Goal: Navigation & Orientation: Find specific page/section

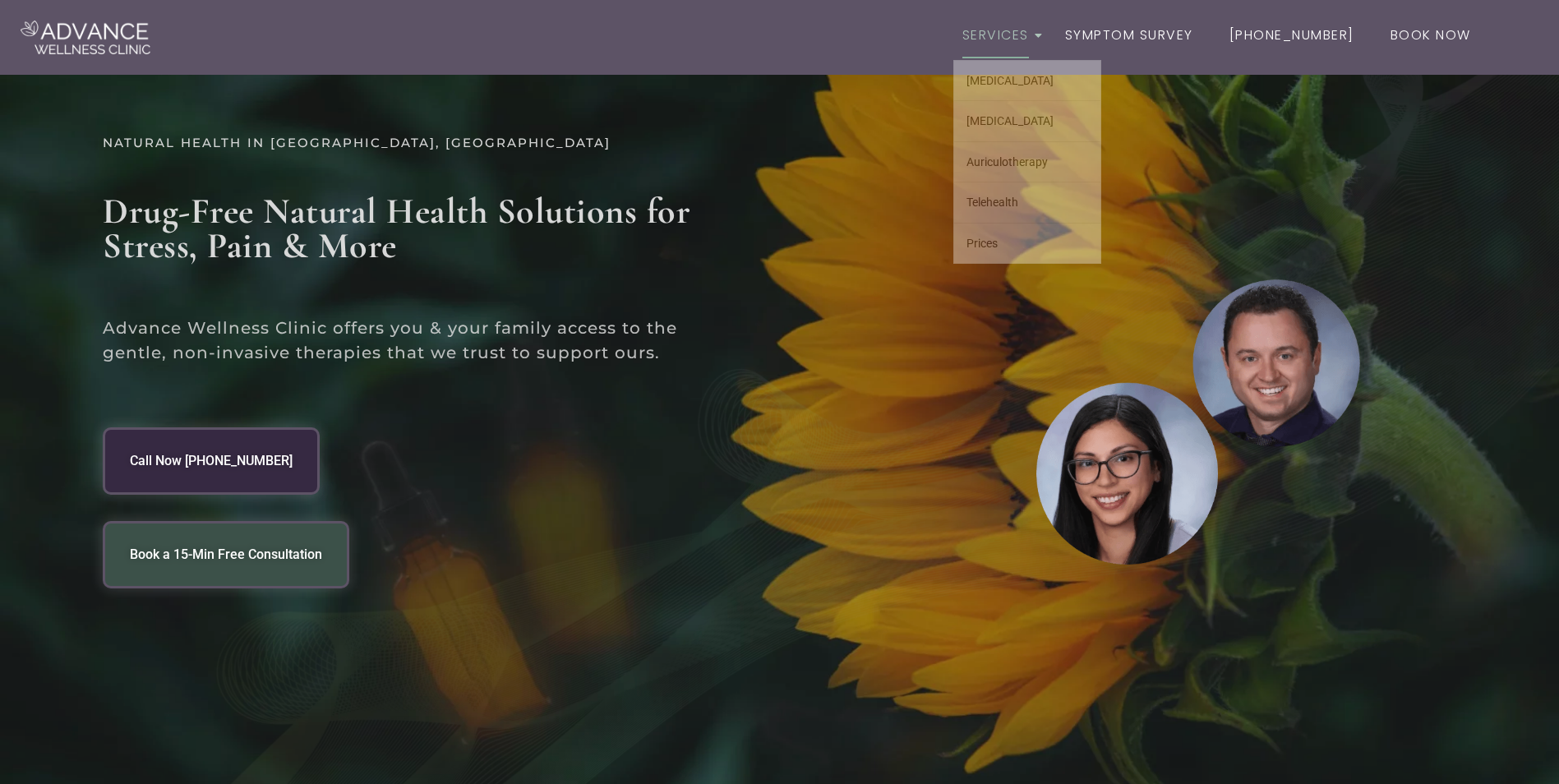
click at [1038, 35] on link "Services" at bounding box center [996, 36] width 85 height 48
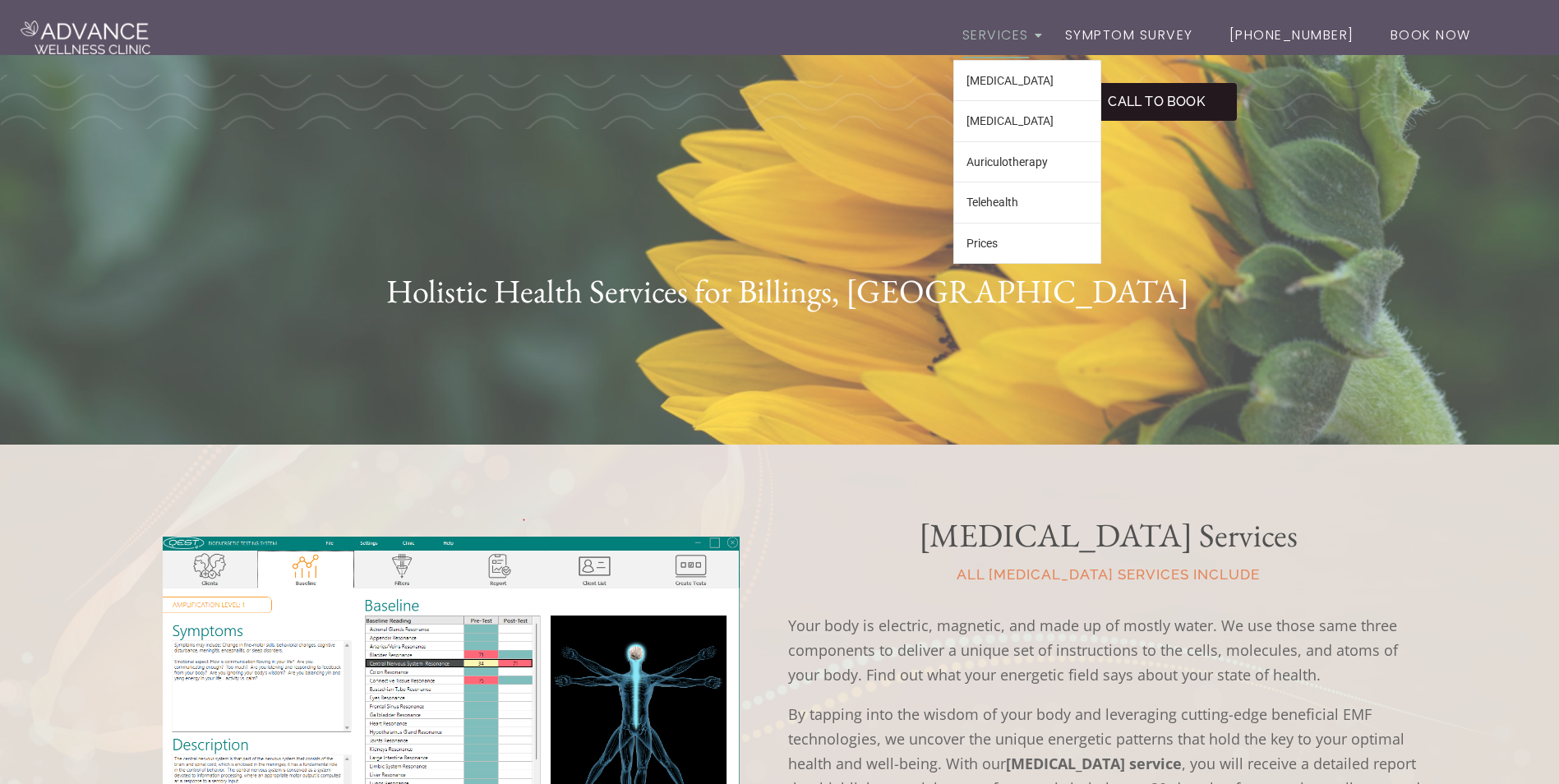
click at [1044, 40] on icon at bounding box center [1040, 35] width 9 height 12
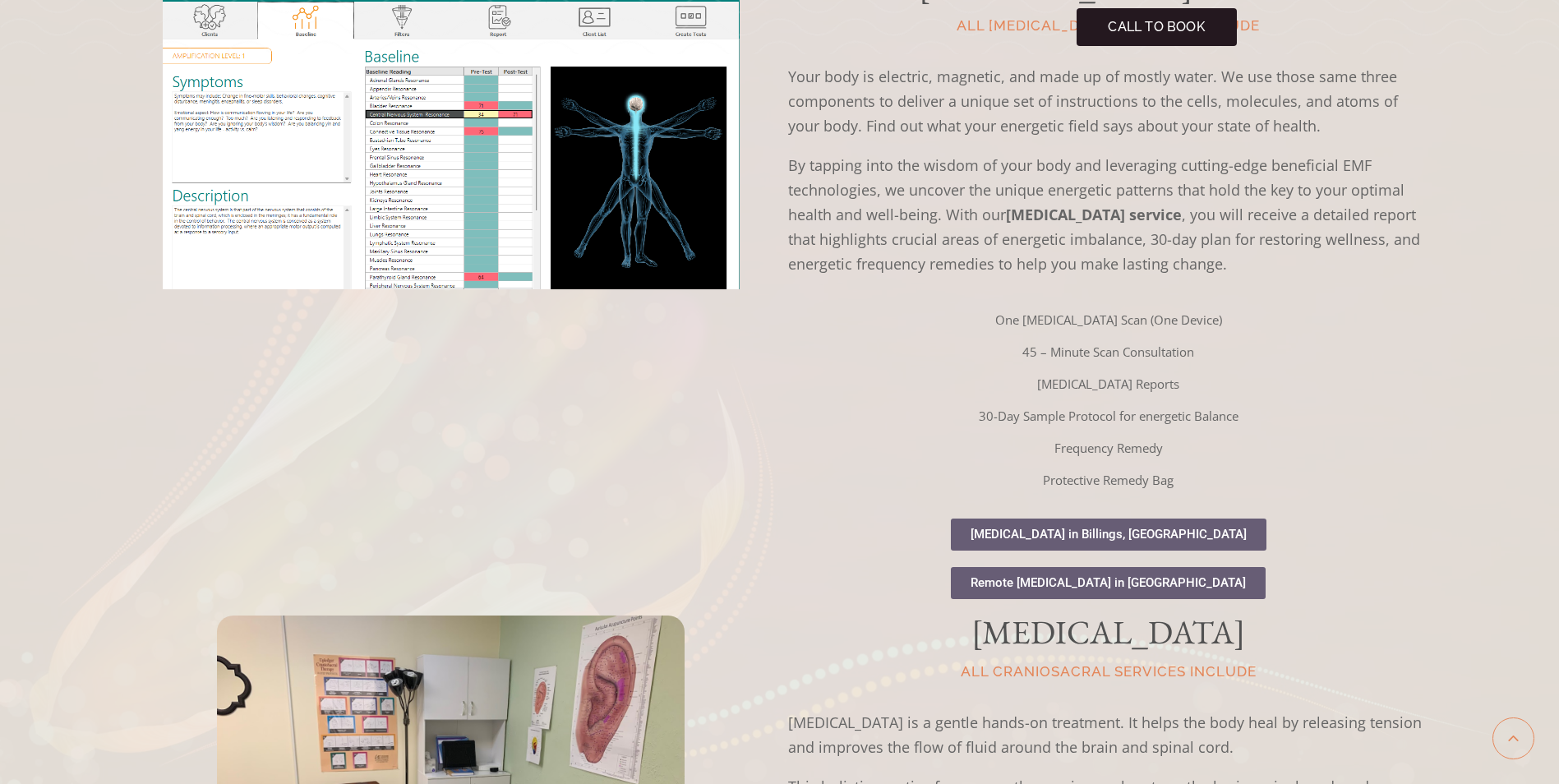
scroll to position [467, 0]
